Goal: Information Seeking & Learning: Understand process/instructions

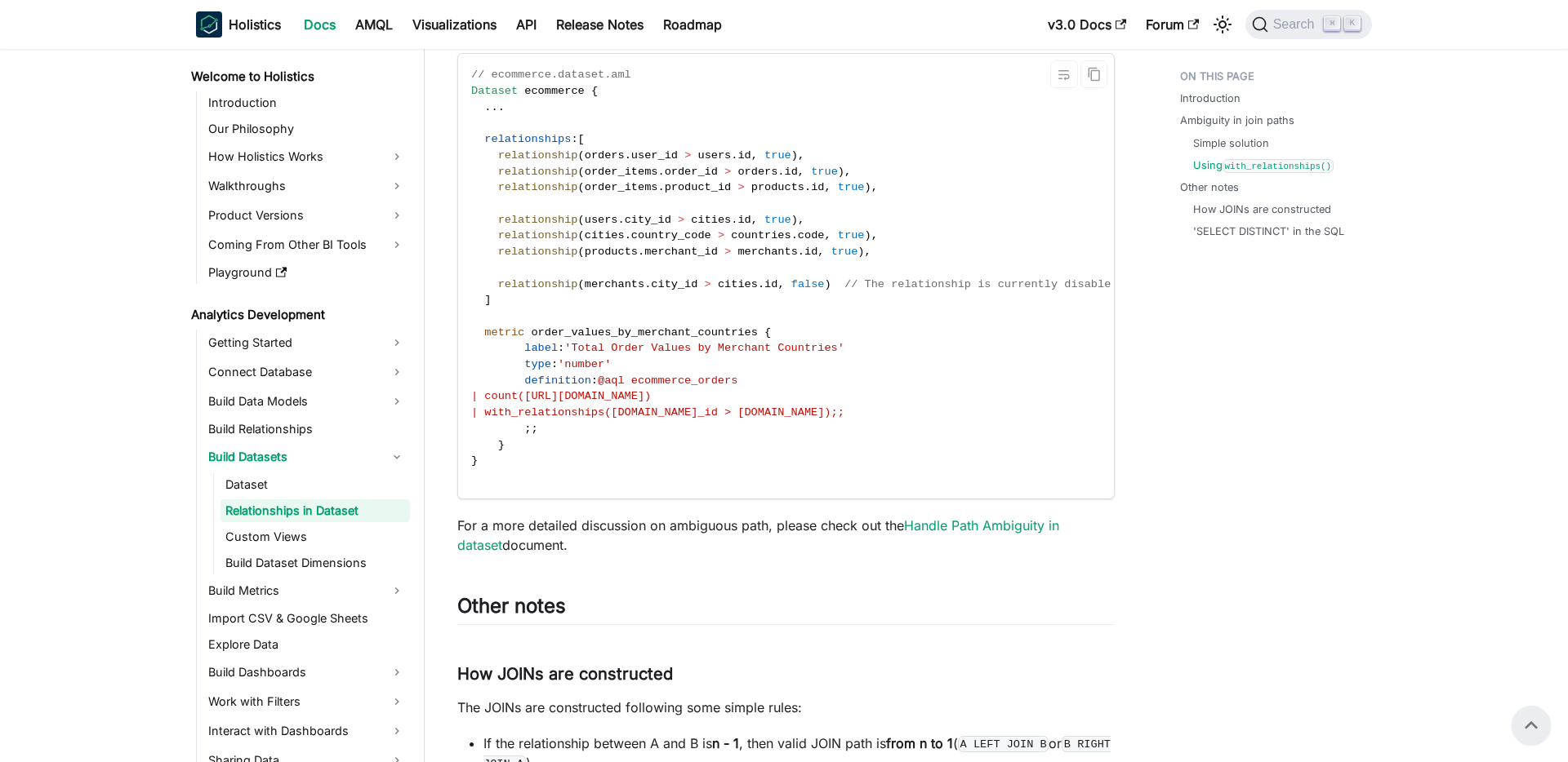
scroll to position [3877, 0]
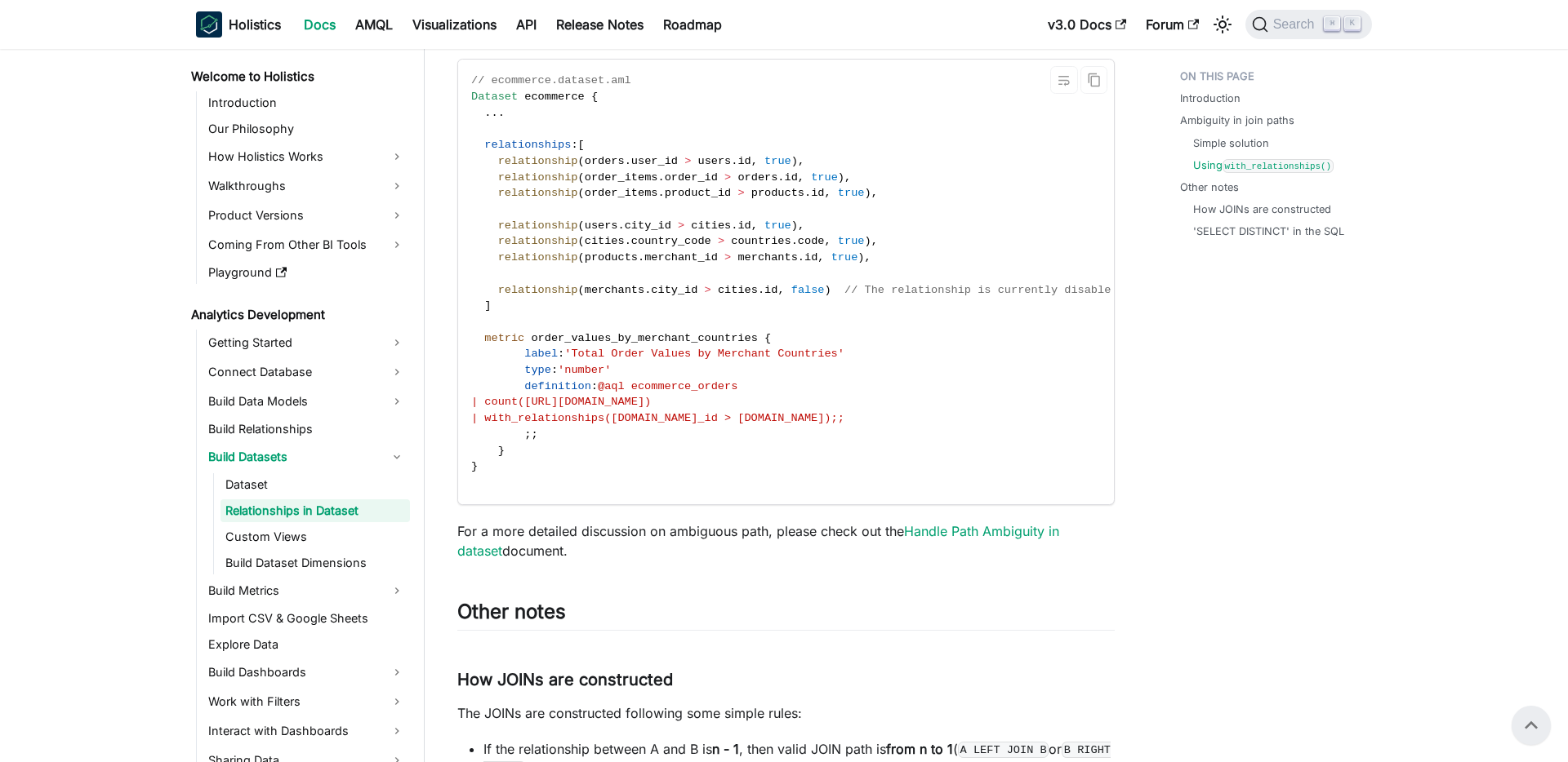
click at [566, 98] on span "ecommerce" at bounding box center [554, 96] width 60 height 12
click at [700, 382] on span "@aql ecommerce_orders" at bounding box center [667, 386] width 140 height 12
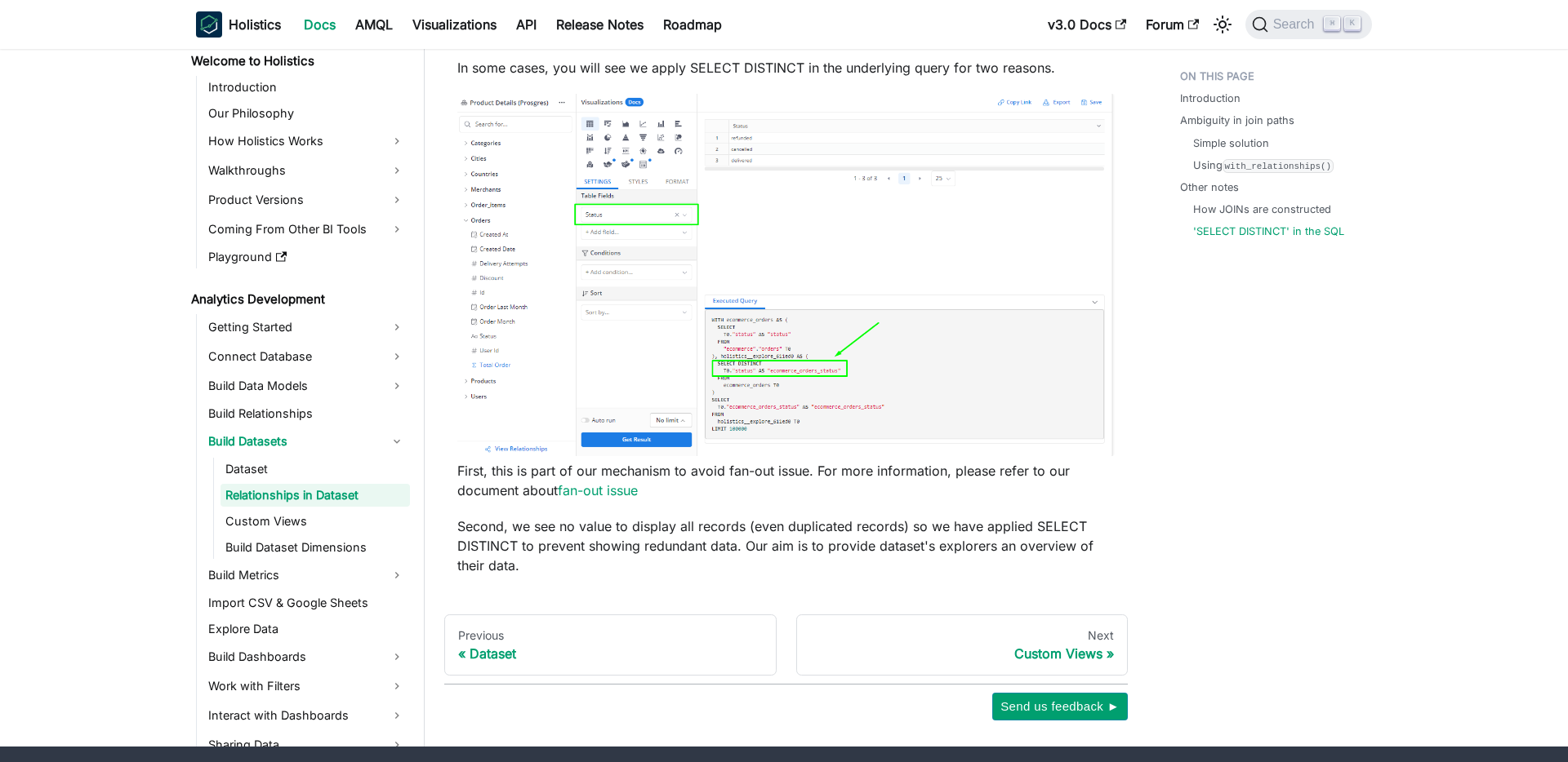
scroll to position [4715, 0]
click at [291, 417] on link "Build Relationships" at bounding box center [307, 414] width 207 height 23
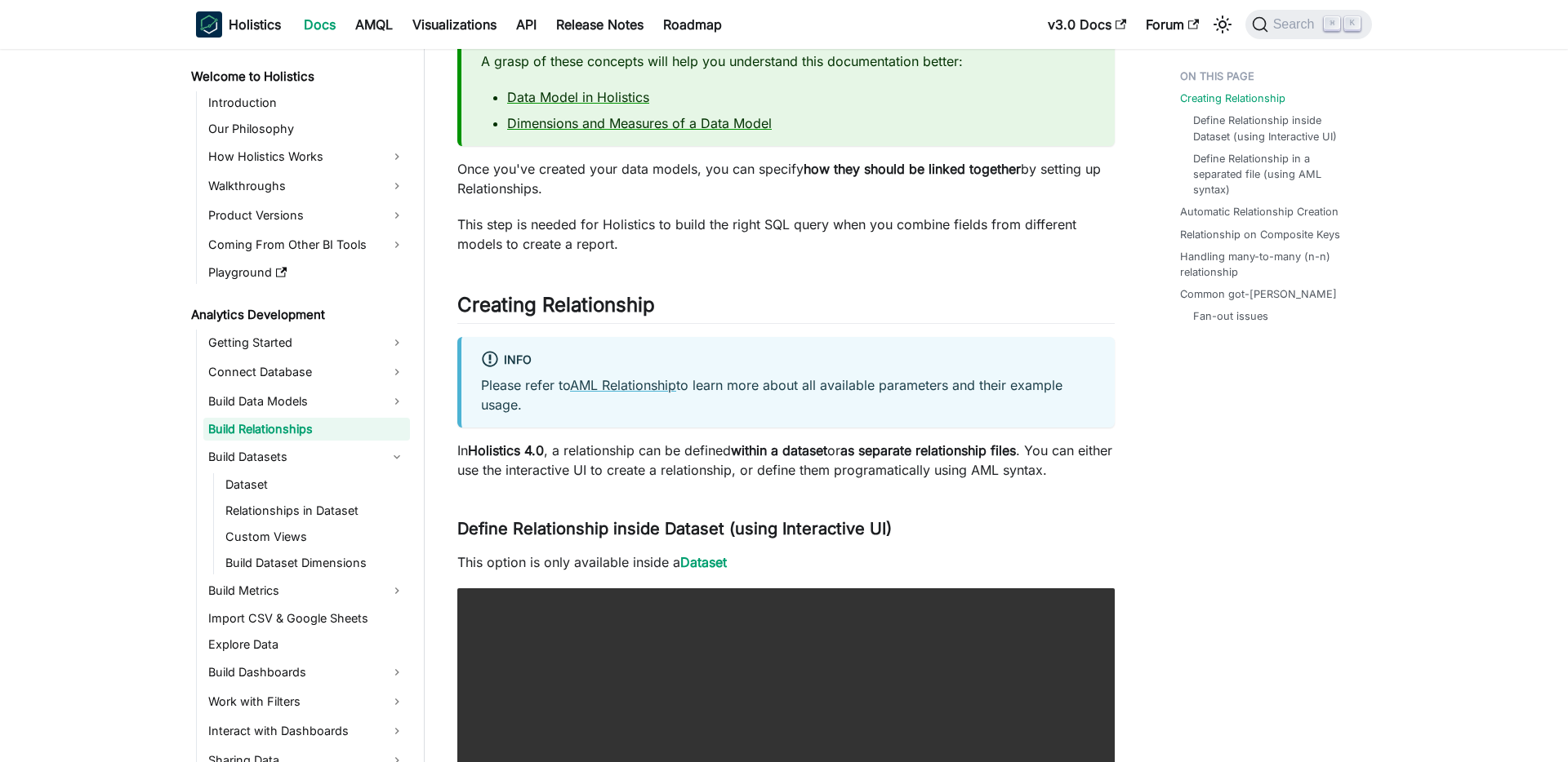
scroll to position [139, 0]
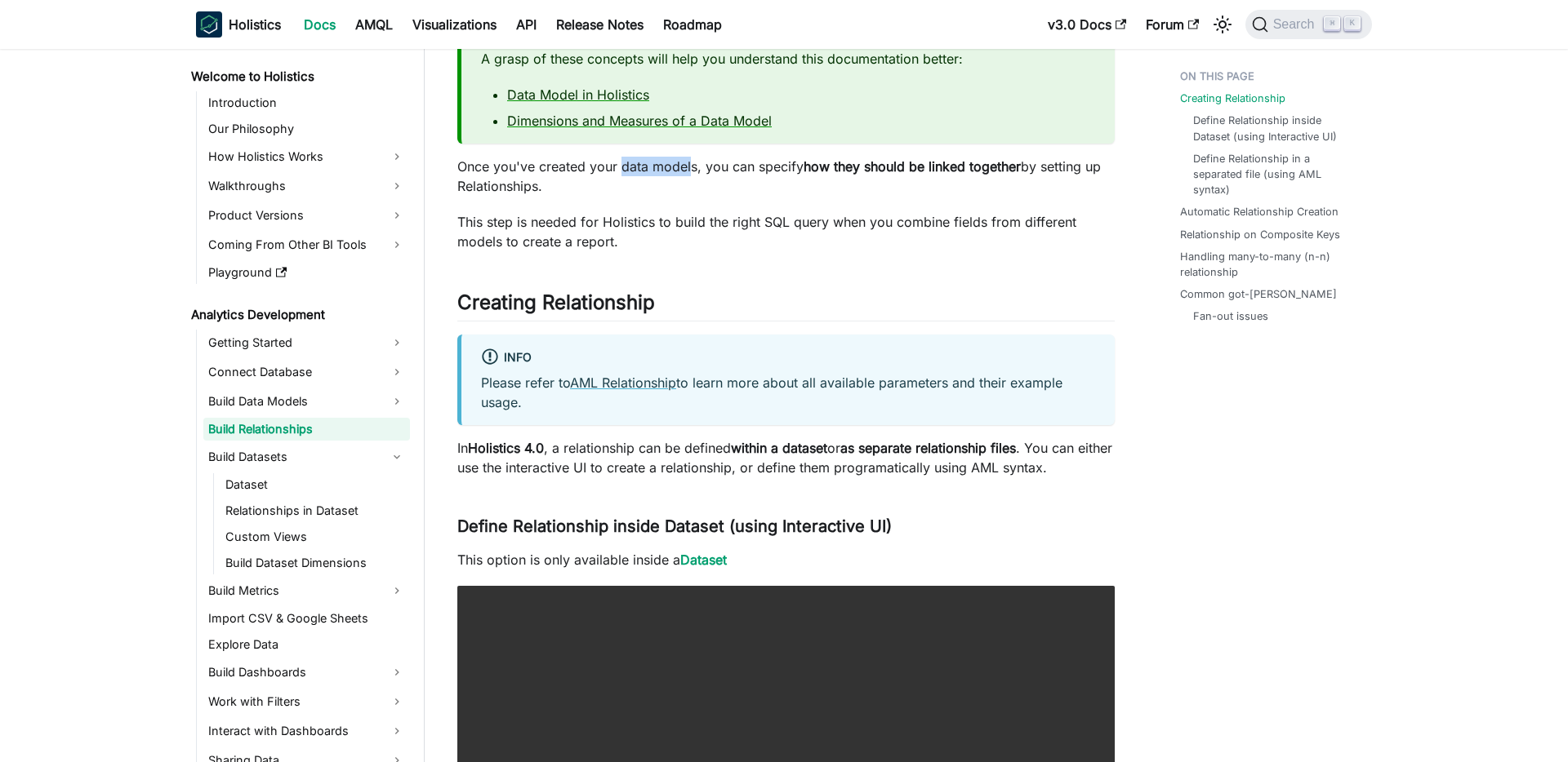
drag, startPoint x: 623, startPoint y: 167, endPoint x: 692, endPoint y: 166, distance: 69.0
click at [692, 166] on p "Once you've created your data models, you can specify how they should be linked…" at bounding box center [785, 176] width 657 height 39
drag, startPoint x: 732, startPoint y: 167, endPoint x: 876, endPoint y: 191, distance: 146.0
click at [876, 191] on p "Once you've created your data models, you can specify how they should be linked…" at bounding box center [785, 176] width 657 height 39
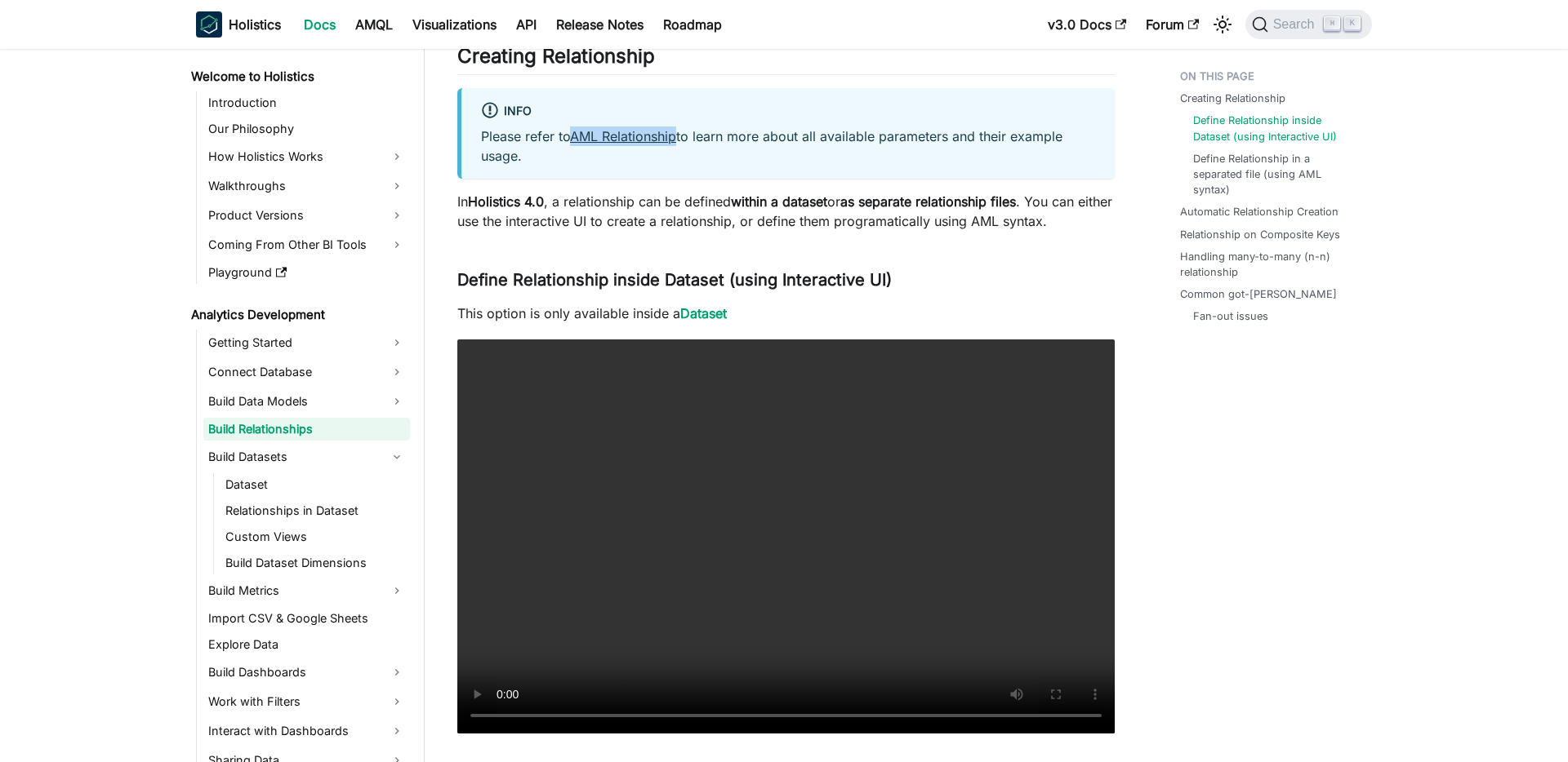
scroll to position [390, 0]
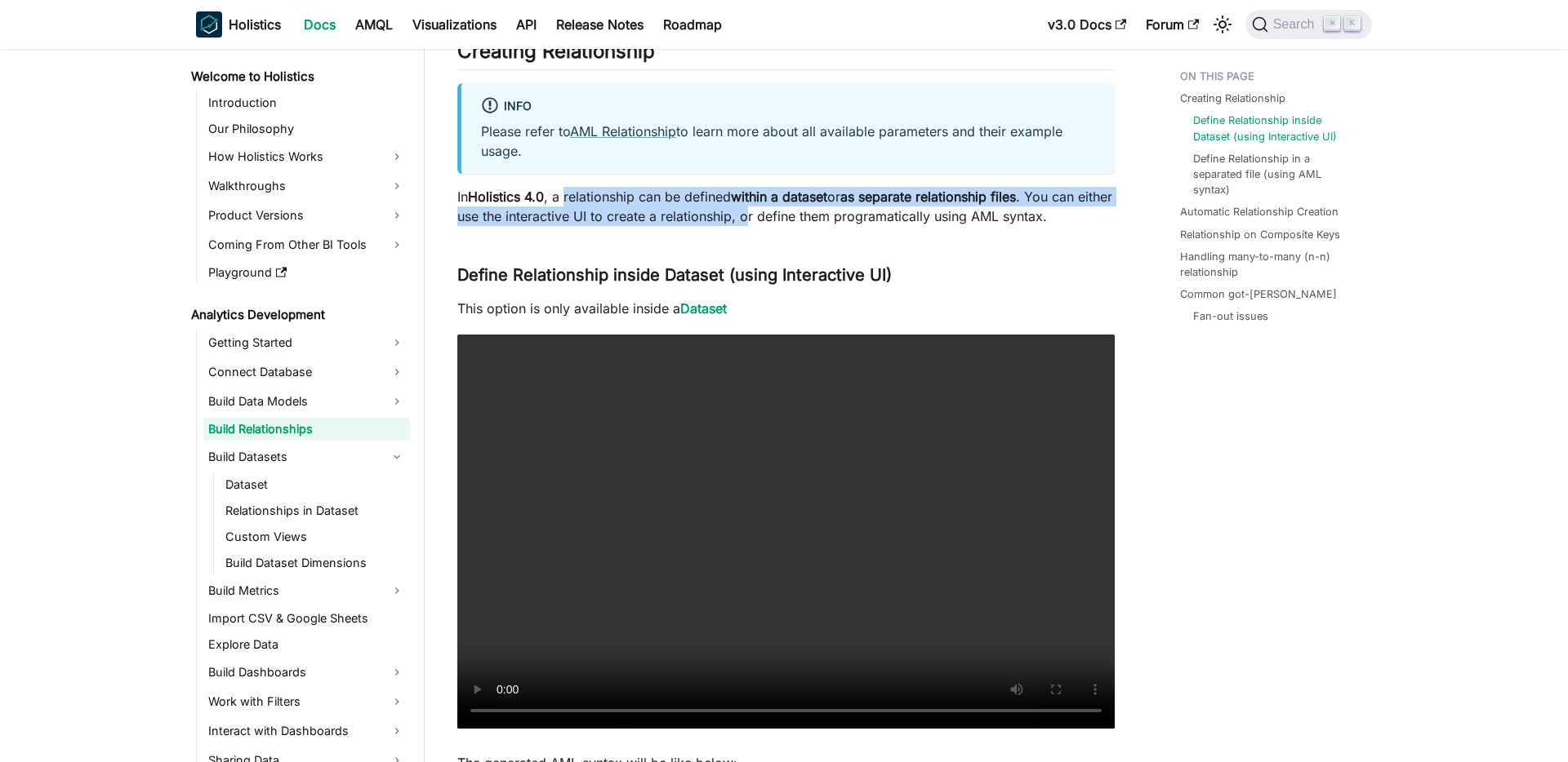
drag, startPoint x: 567, startPoint y: 193, endPoint x: 783, endPoint y: 215, distance: 217.1
click at [785, 214] on p "In Holistics 4.0 , a relationship can be defined within a dataset or as separat…" at bounding box center [785, 206] width 657 height 39
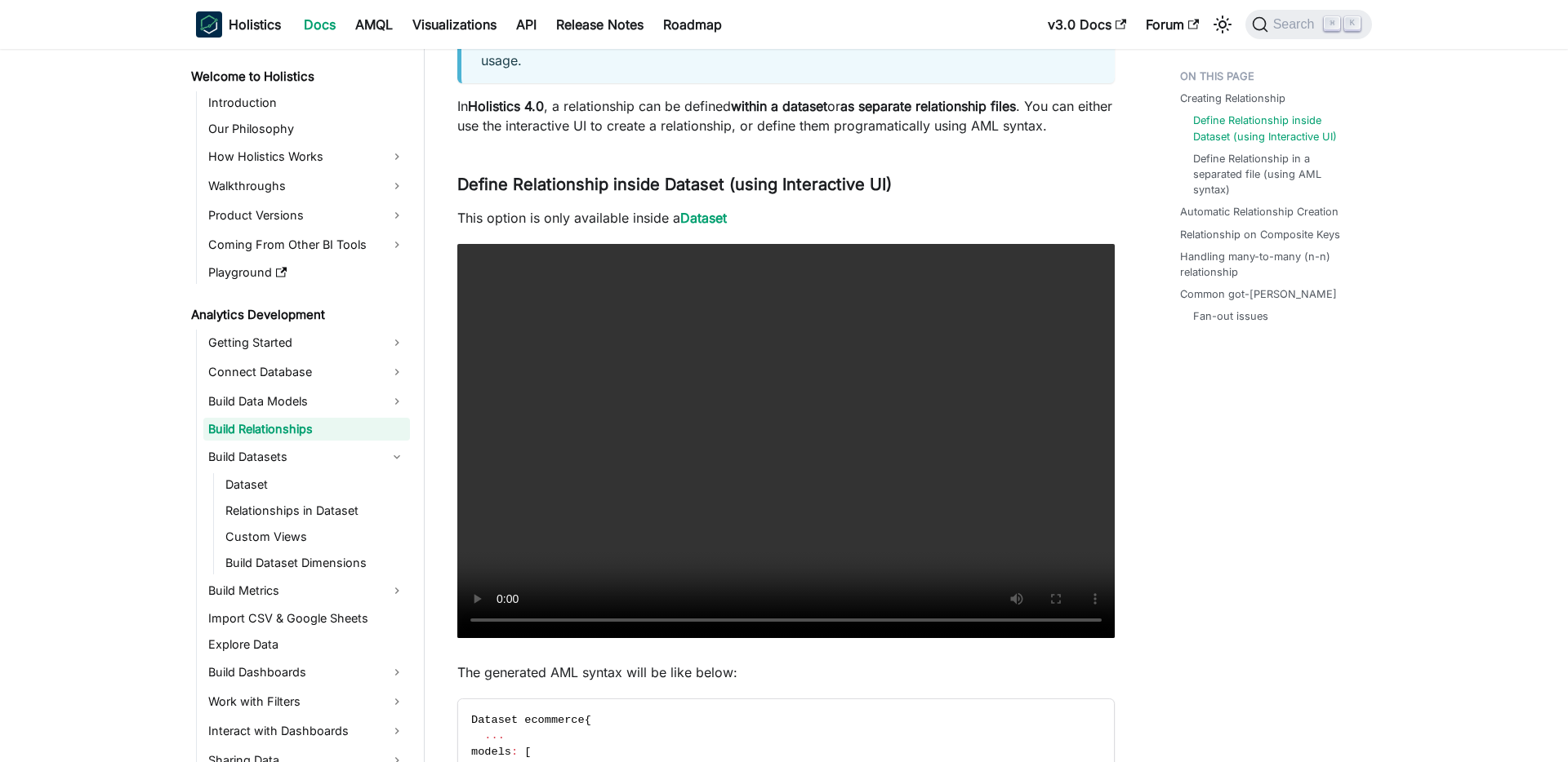
scroll to position [483, 0]
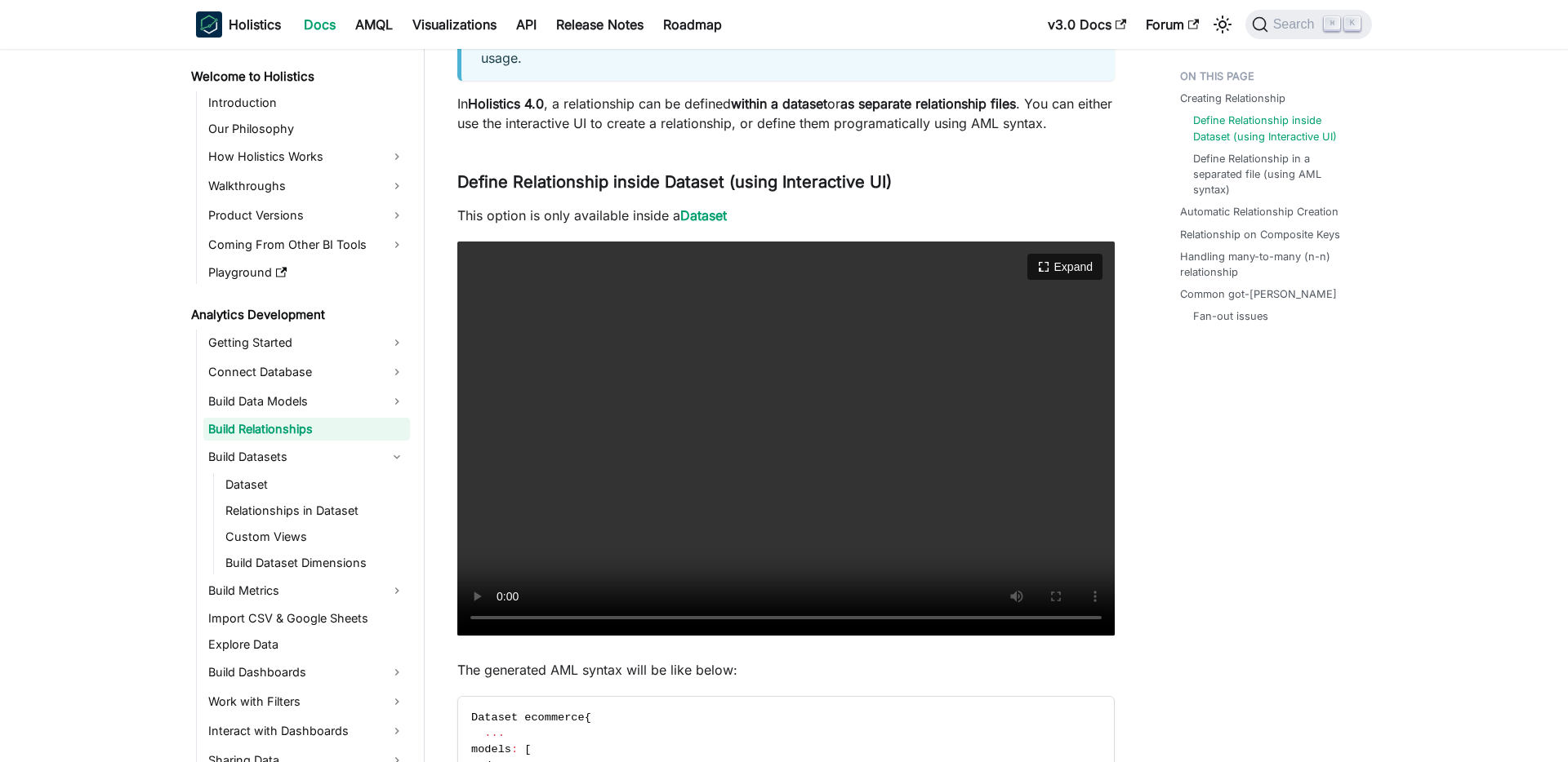
click at [746, 467] on video "Your browser does not support embedding video, but you can download it ." at bounding box center [785, 438] width 657 height 394
